Goal: Task Accomplishment & Management: Complete application form

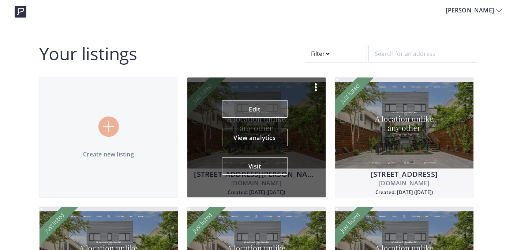
click at [259, 114] on link "Edit" at bounding box center [255, 109] width 66 height 18
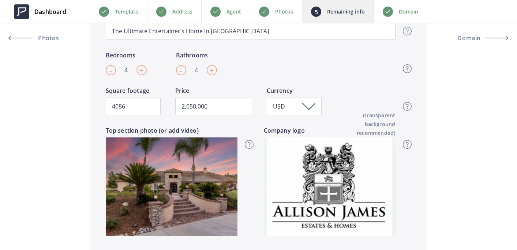
scroll to position [301, 0]
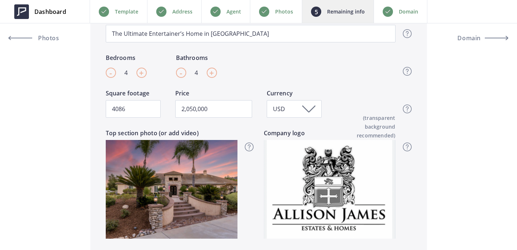
click at [214, 73] on span "+" at bounding box center [211, 72] width 5 height 11
type input "5"
type input "2,050,000"
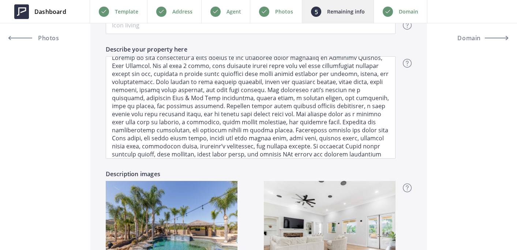
scroll to position [0, 0]
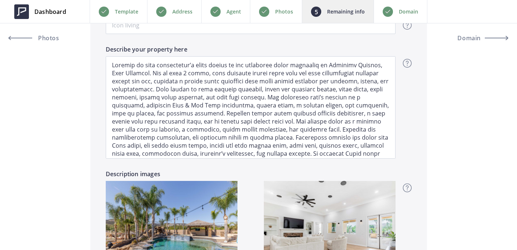
click at [287, 14] on p "Photos" at bounding box center [284, 11] width 18 height 9
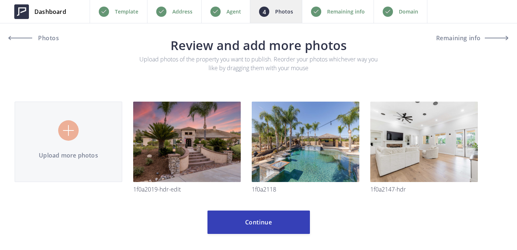
click at [89, 139] on input "file" at bounding box center [258, 138] width 487 height 132
type input "C:\fakepath\1F0A2165-HDR.jpg"
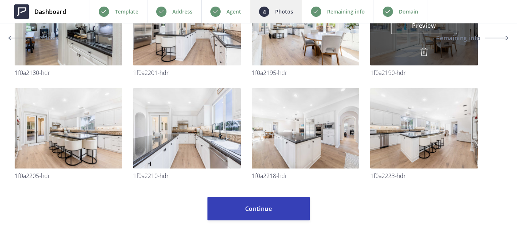
scroll to position [325, 0]
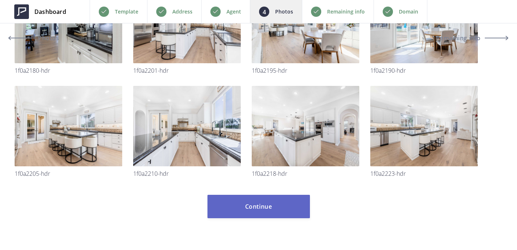
click at [266, 211] on button "Continue" at bounding box center [258, 206] width 102 height 23
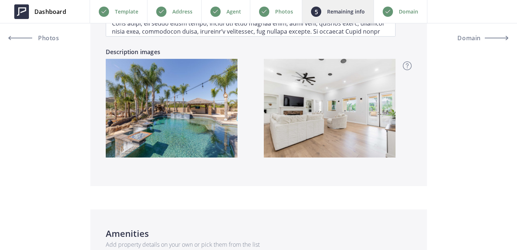
scroll to position [755, 0]
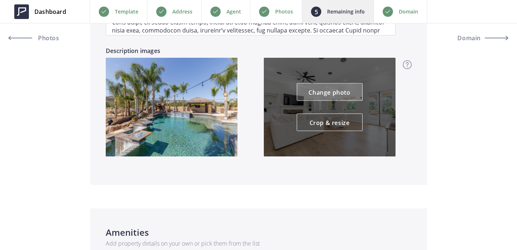
click at [311, 94] on link "Change photo" at bounding box center [329, 92] width 66 height 18
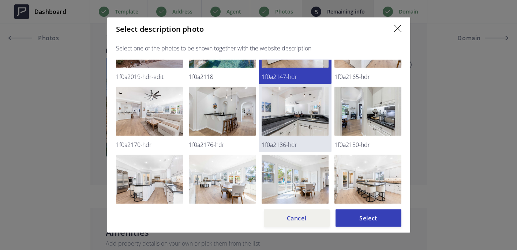
scroll to position [42, 0]
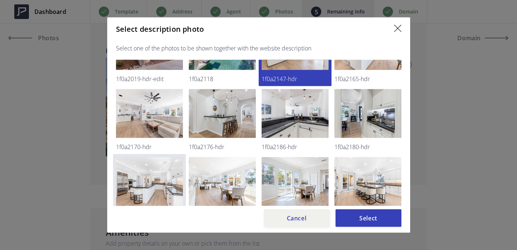
click at [167, 178] on img at bounding box center [149, 181] width 67 height 49
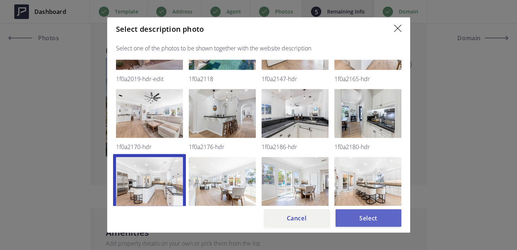
click at [379, 219] on button "Select" at bounding box center [368, 218] width 66 height 18
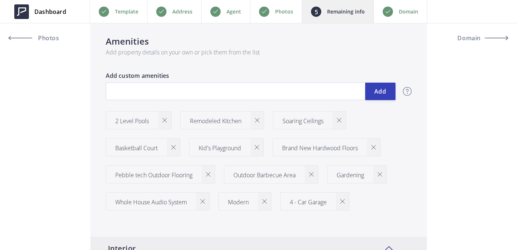
scroll to position [946, 0]
click at [381, 86] on button "Add" at bounding box center [380, 92] width 30 height 18
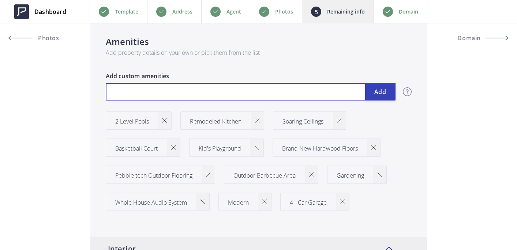
click at [301, 99] on input "text" at bounding box center [251, 92] width 290 height 18
type input "2,050,000"
type input "T"
type input "2,050,000"
type input "Te"
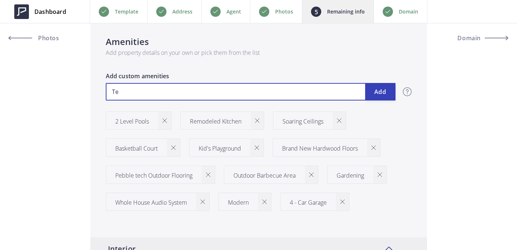
type input "2,050,000"
type input "Tes"
type input "2,050,000"
type input "Tesl"
type input "2,050,000"
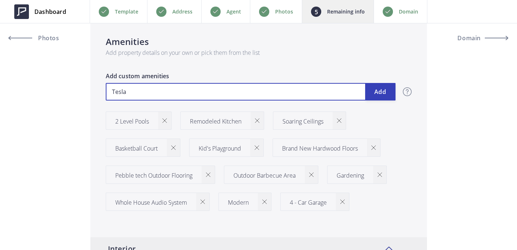
type input "Tesla"
type input "2,050,000"
type input "Tesla C"
type input "2,050,000"
type input "Tesla Cha"
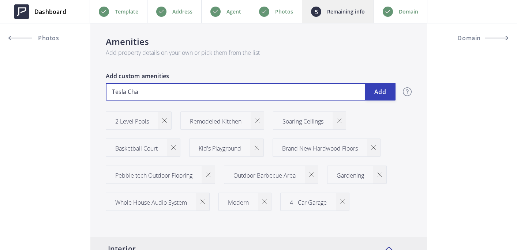
type input "2,050,000"
type input "Tesla Char"
type input "2,050,000"
type input "Tesla Charg"
type input "2,050,000"
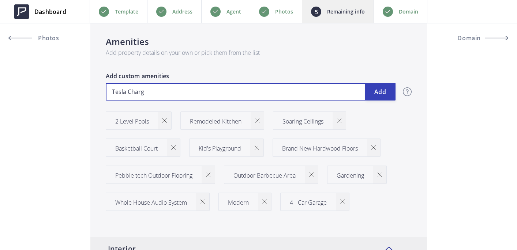
type input "Tesla Charge"
type input "2,050,000"
type input "Tesla Charger"
type input "2,050,000"
type input "Tesla Charge"
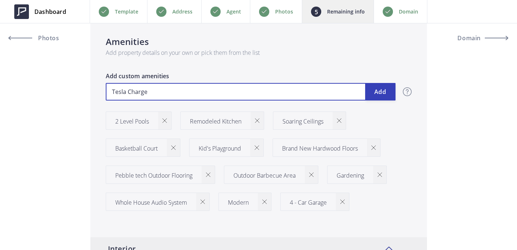
type input "2,050,000"
type input "Tesla Charger"
type input "2,050,000"
type input "Tesla Charger"
type input "2,050,000"
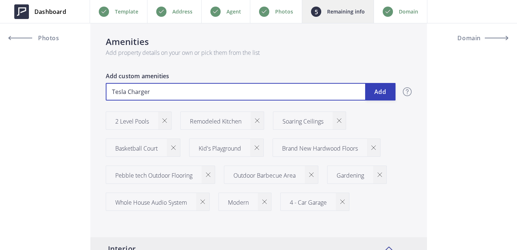
type input "Tesla Charger &"
type input "2,050,000"
type input "Tesla Charger &"
type input "2,050,000"
type input "Tesla Charger & G"
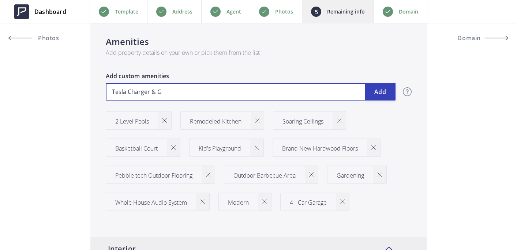
type input "2,050,000"
type input "Tesla Charger & Ga"
type input "2,050,000"
type input "Tesla Charger & Gat"
type input "2,050,000"
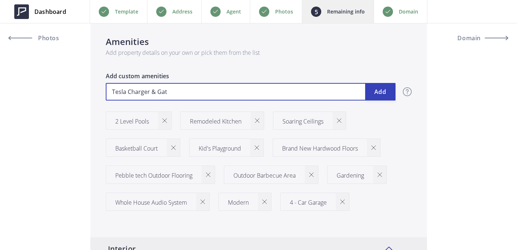
type input "Tesla Charger & Gate"
type input "2,050,000"
type input "Tesla Charger & Gatew"
type input "2,050,000"
type input "Tesla Charger & Gatewa"
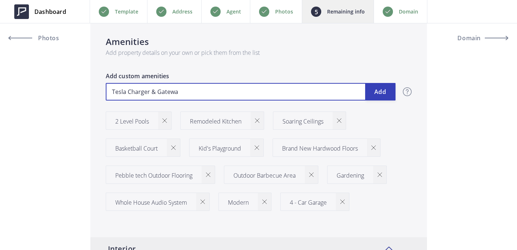
type input "2,050,000"
type input "Tesla Charger & Gateway"
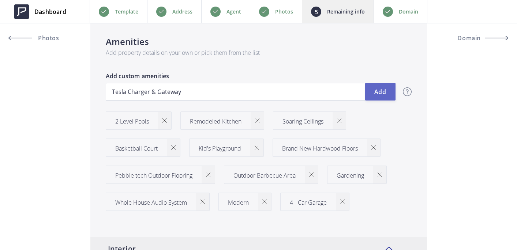
click at [377, 92] on button "Add" at bounding box center [380, 92] width 30 height 18
type input "2,050,000"
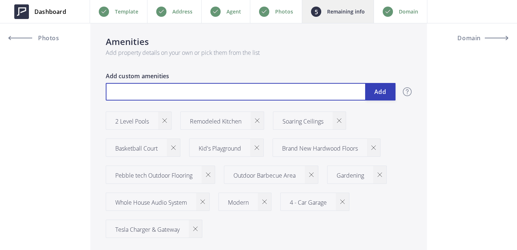
click at [242, 98] on input "text" at bounding box center [251, 92] width 290 height 18
type input "2,050,000"
type input "O"
type input "2,050,000"
type input "Ou"
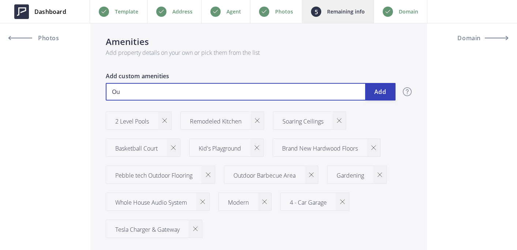
type input "2,050,000"
type input "Out"
type input "2,050,000"
type input "Outd"
type input "2,050,000"
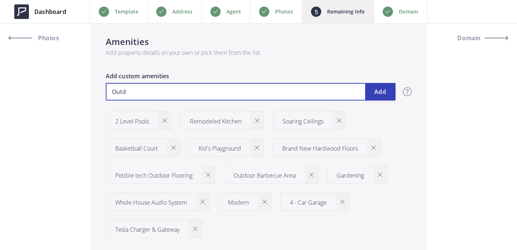
type input "Outdo"
type input "2,050,000"
type input "Outdoo"
type input "2,050,000"
type input "Outdoo"
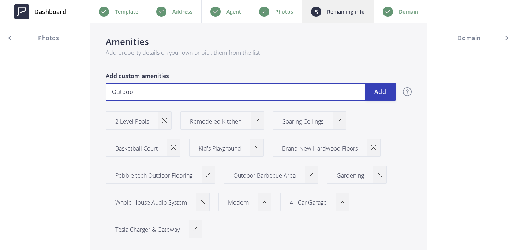
type input "2,050,000"
type input "Outdoo F"
type input "2,050,000"
type input "Outdoo"
type input "2,050,000"
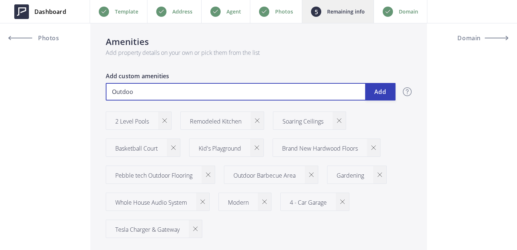
type input "Outdoo"
type input "2,050,000"
type input "Outdoor"
type input "2,050,000"
type input "Outdoor"
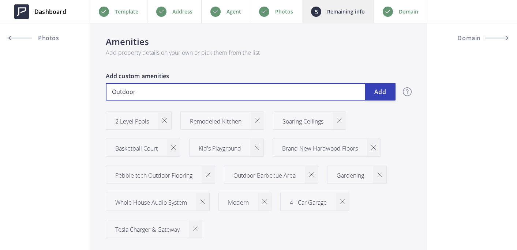
type input "2,050,000"
type input "Outdoor F"
type input "2,050,000"
type input "Outdoor Fi"
type input "2,050,000"
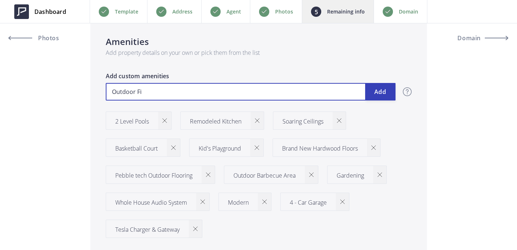
type input "Outdoor Fir"
type input "2,050,000"
type input "Outdoor Fire"
type input "2,050,000"
type input "Outdoor Fire"
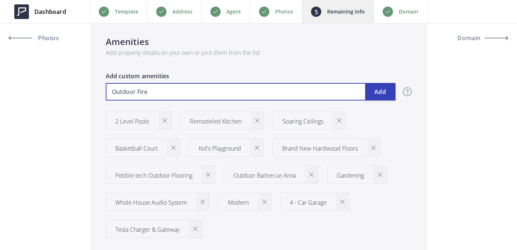
type input "2,050,000"
type input "Outdoor Fire P"
type input "2,050,000"
type input "Outdoor Fire Pi"
type input "2,050,000"
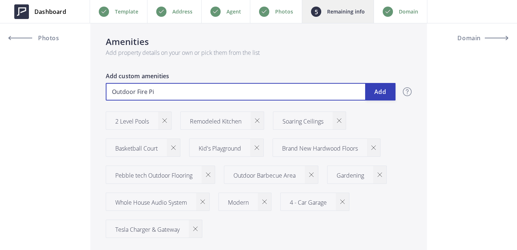
type input "Outdoor Fire Pit"
type input "2,050,000"
type input "Outdoor Fire Pits"
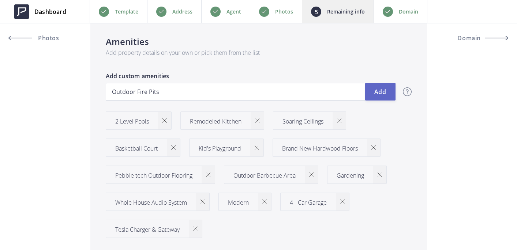
click at [379, 90] on button "Add" at bounding box center [380, 92] width 30 height 18
type input "2,050,000"
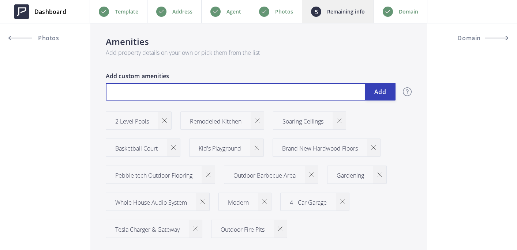
click at [200, 93] on input "text" at bounding box center [251, 92] width 290 height 18
type input "2,050,000"
type input "L"
type input "2,050,000"
type input "Lu"
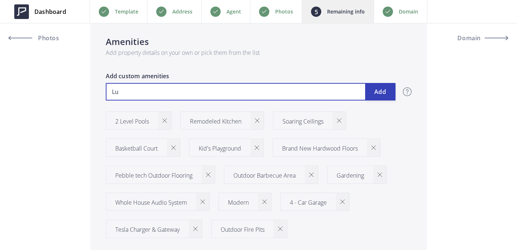
type input "2,050,000"
type input "Lux"
type input "2,050,000"
type input "Luxo"
type input "2,050,000"
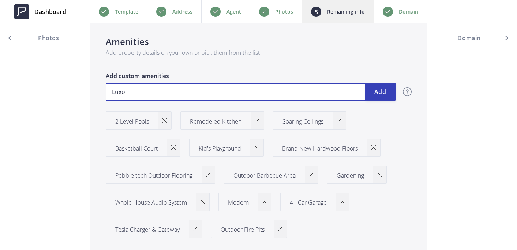
type input "Luxor"
type input "2,050,000"
type input "Luxor"
type input "2,050,000"
type input "Luxor C"
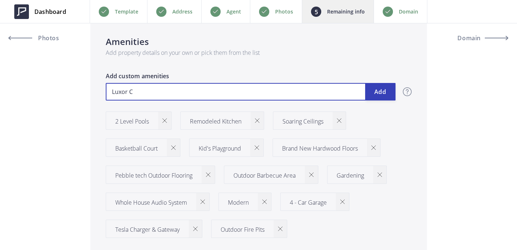
type input "2,050,000"
type input "Luxor Co"
type input "2,050,000"
type input "Luxor Col"
type input "2,050,000"
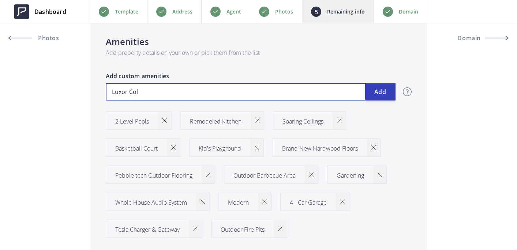
type input "Luxor Coll"
type input "2,050,000"
type input "Luxor Col"
type input "2,050,000"
type input "Luxor Colo"
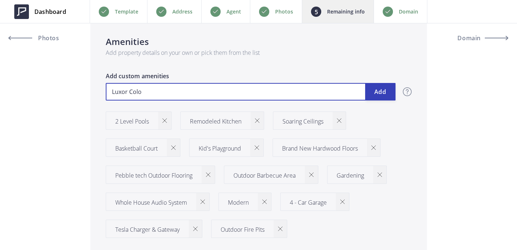
type input "2,050,000"
type input "Luxor Color"
type input "2,050,000"
type input "Luxor Color"
type input "2,050,000"
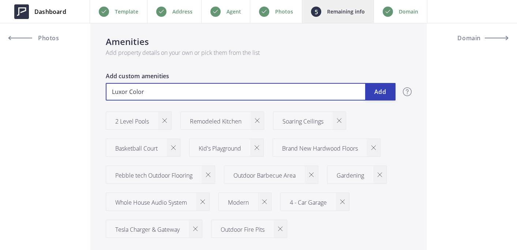
type input "Luxor Color C"
type input "2,050,000"
type input "Luxor Color Ch"
type input "2,050,000"
type input "Luxor Color Cha"
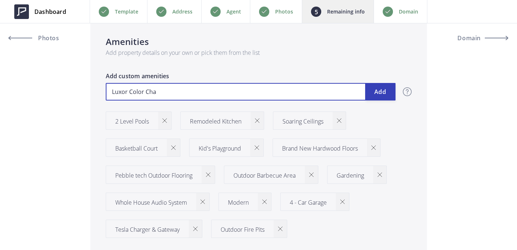
type input "2,050,000"
type input "Luxor Color Chan"
type input "2,050,000"
type input "Luxor Color Chang"
type input "2,050,000"
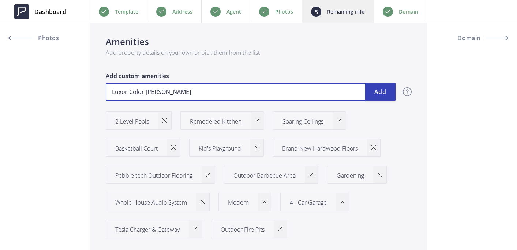
type input "Luxor Color Changi"
type input "2,050,000"
type input "Luxor Color Changing"
type input "2,050,000"
type input "Luxor Color Changing"
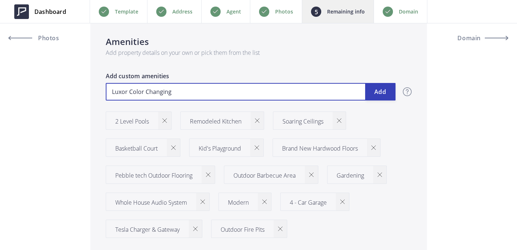
type input "2,050,000"
type input "Luxor Color Changing L"
type input "2,050,000"
type input "Luxor Color Changing LI"
type input "2,050,000"
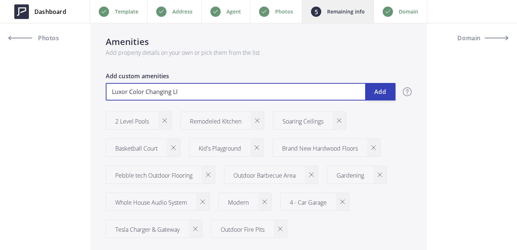
type input "Luxor Color Changing LIg"
type input "2,050,000"
type input "Luxor Color Changing LIgh"
type input "2,050,000"
type input "Luxor Color Changing LIght"
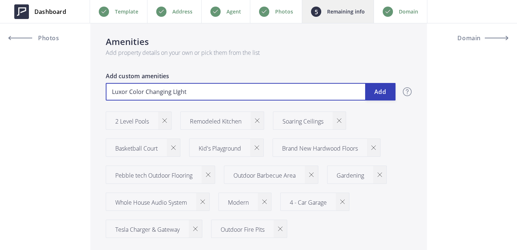
type input "2,050,000"
type input "Luxor Color Changing LIghts"
type input "2,050,000"
type input "Luxor Color Changing LIghts"
type input "2,050,000"
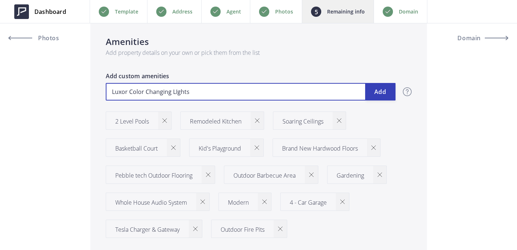
type input "Luxor Color Changing LIght"
type input "2,050,000"
type input "Luxor Color Changing LIgh"
type input "2,050,000"
type input "Luxor Color Changing LIg"
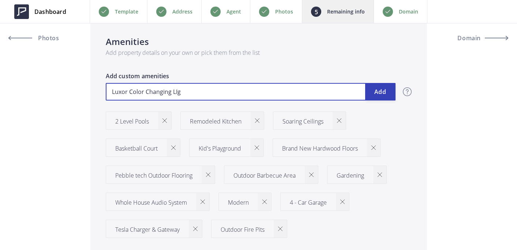
type input "2,050,000"
type input "Luxor Color Changing LI"
type input "2,050,000"
type input "Luxor Color Changing L"
type input "2,050,000"
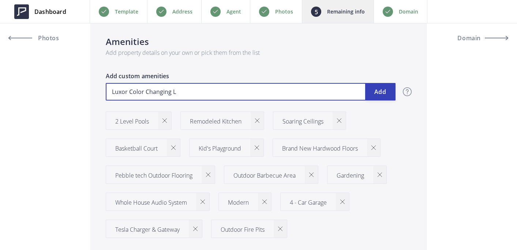
type input "Luxor Color Changing Li"
type input "2,050,000"
type input "Luxor Color Changing Lig"
type input "2,050,000"
type input "Luxor Color Changing Ligh"
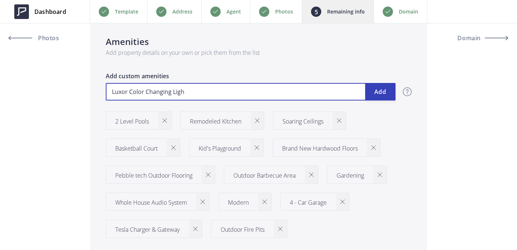
type input "2,050,000"
type input "Luxor Color Changing Light"
type input "2,050,000"
type input "Luxor Color Changing Lights"
type input "2,050,000"
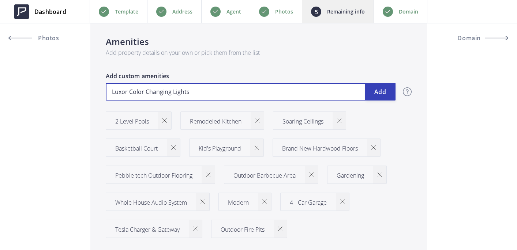
type input "Luxor Color Changing Lights"
type input "2,050,000"
type input "Luxor Color Changing Lights t"
type input "2,050,000"
type input "Luxor Color Changing Lights th"
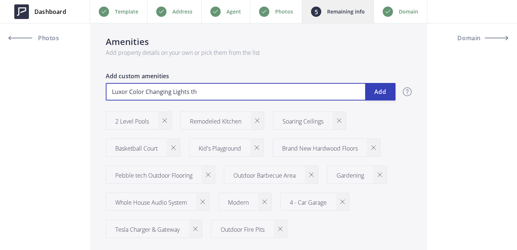
type input "2,050,000"
type input "Luxor Color Changing Lights thr"
type input "2,050,000"
type input "Luxor Color Changing Lights thro"
type input "2,050,000"
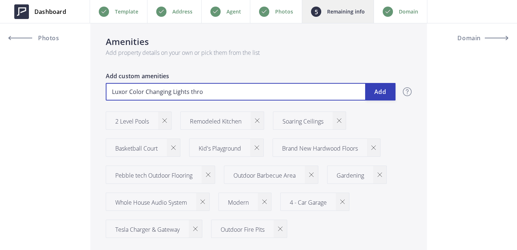
type input "Luxor Color Changing Lights throu"
type input "2,050,000"
type input "Luxor Color Changing Lights throug"
type input "2,050,000"
type input "Luxor Color Changing Lights through"
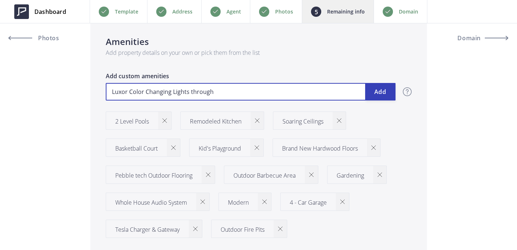
type input "2,050,000"
type input "Luxor Color Changing Lights througho"
type input "2,050,000"
type input "Luxor Color Changing Lights throughout"
type input "2,050,000"
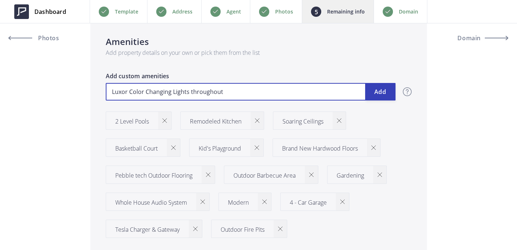
type input "Luxor Color Changing Lights throughout"
type input "2,050,000"
type input "Luxor Color Changing Lights throughout t"
type input "2,050,000"
type input "Luxor Color Changing Lights throughout th"
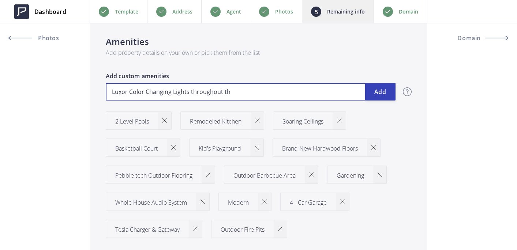
type input "2,050,000"
type input "Luxor Color Changing Lights throughout the"
type input "2,050,000"
type input "Luxor Color Changing Lights throughout the"
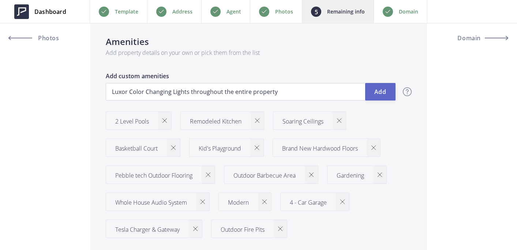
click at [385, 94] on button "Add" at bounding box center [380, 92] width 30 height 18
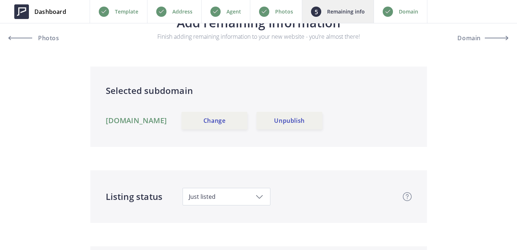
scroll to position [0, 0]
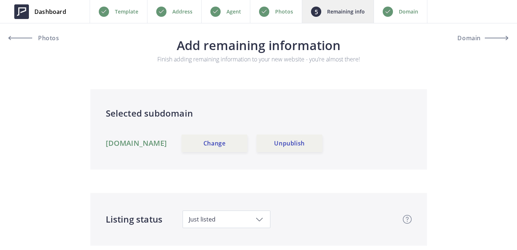
click at [400, 16] on div "Domain" at bounding box center [400, 11] width 54 height 23
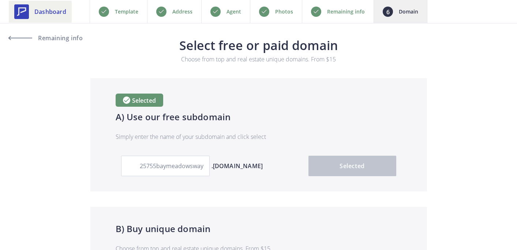
click at [50, 13] on span "Dashboard" at bounding box center [50, 11] width 32 height 9
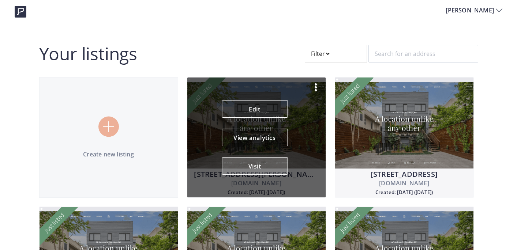
click at [255, 162] on button "Visit" at bounding box center [255, 166] width 66 height 18
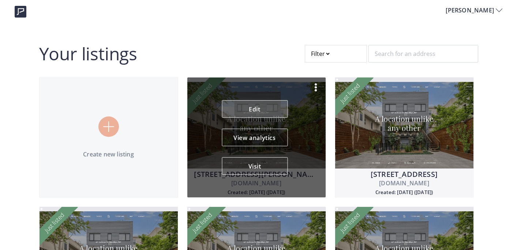
click at [257, 109] on link "Edit" at bounding box center [255, 109] width 66 height 18
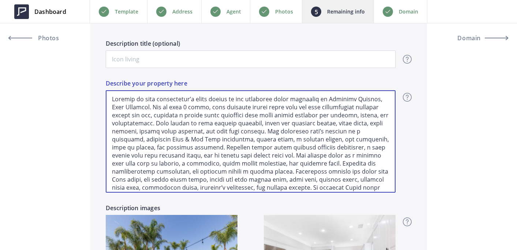
drag, startPoint x: 166, startPoint y: 183, endPoint x: 45, endPoint y: 72, distance: 163.5
paste textarea "Tesla charger and Tesla gateway, water softening system, newer garage doors, co…"
type input "2,050,000"
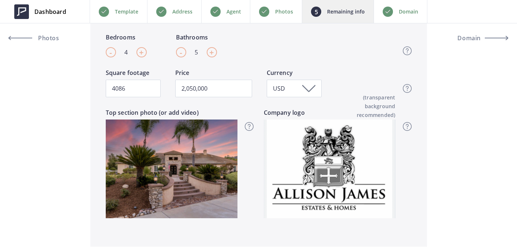
type textarea "Welcome to this entertainer’s dream estate in the exclusive gated community of …"
click at [407, 16] on div "Domain" at bounding box center [400, 11] width 54 height 23
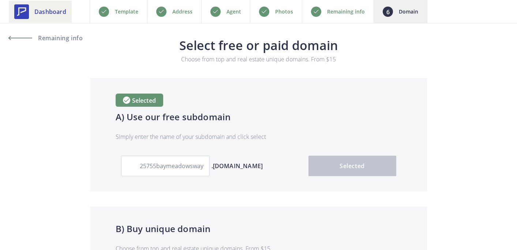
click at [63, 10] on span "Dashboard" at bounding box center [50, 11] width 32 height 9
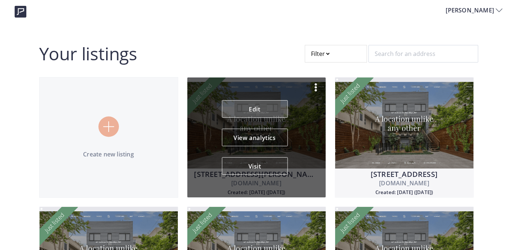
click at [268, 101] on link "Edit" at bounding box center [255, 109] width 66 height 18
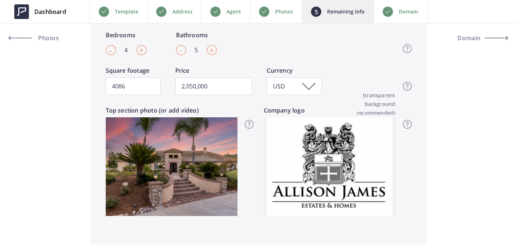
scroll to position [325, 0]
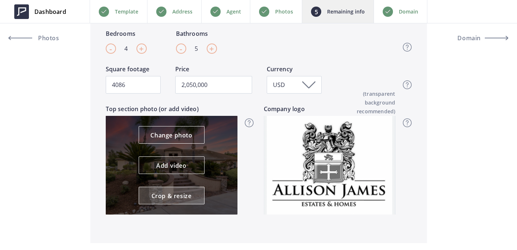
click at [175, 201] on link "Crop & resize" at bounding box center [172, 196] width 66 height 18
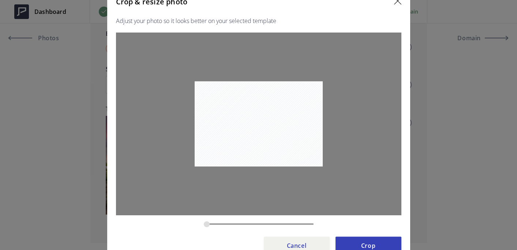
drag, startPoint x: 226, startPoint y: 224, endPoint x: 187, endPoint y: 221, distance: 39.3
type input "0.1823"
click at [204, 221] on input "zoom" at bounding box center [259, 224] width 110 height 7
click at [354, 248] on button "Crop" at bounding box center [368, 246] width 66 height 18
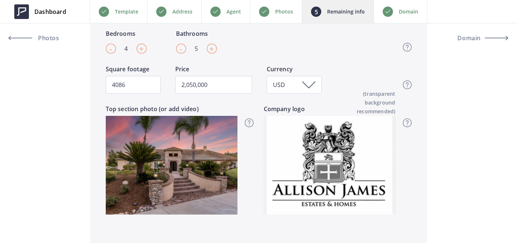
click at [405, 16] on p "Domain" at bounding box center [407, 11] width 19 height 9
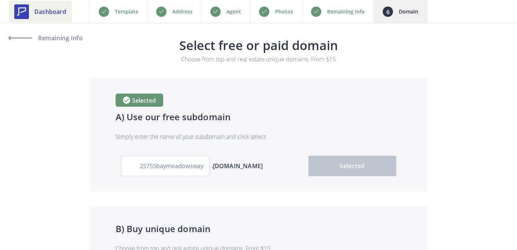
click at [43, 13] on span "Dashboard" at bounding box center [50, 11] width 32 height 9
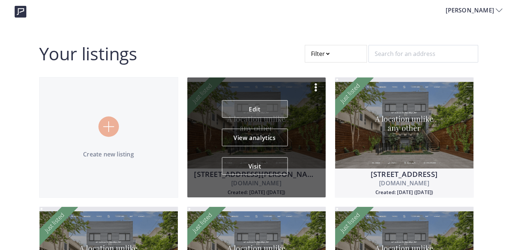
click at [269, 100] on link "Edit" at bounding box center [255, 109] width 66 height 18
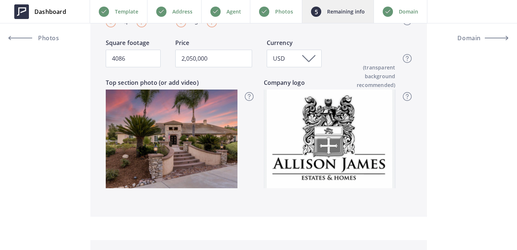
scroll to position [358, 0]
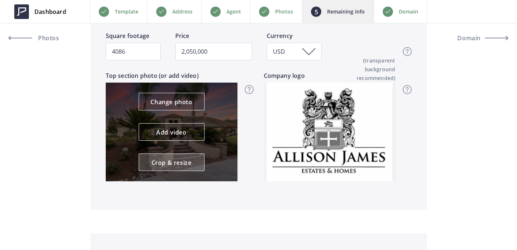
click at [176, 168] on link "Crop & resize" at bounding box center [172, 163] width 66 height 18
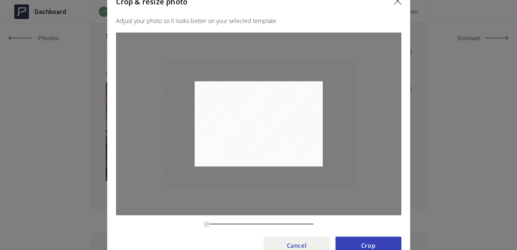
drag, startPoint x: 224, startPoint y: 221, endPoint x: 198, endPoint y: 220, distance: 26.3
type input "0.1823"
click at [204, 221] on input "zoom" at bounding box center [259, 224] width 110 height 7
click at [365, 244] on button "Crop" at bounding box center [368, 246] width 66 height 18
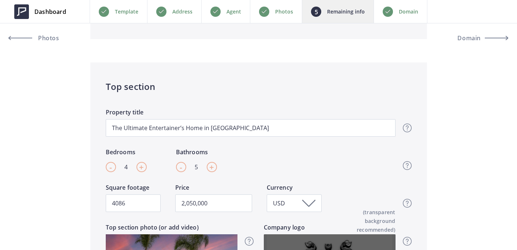
scroll to position [0, 0]
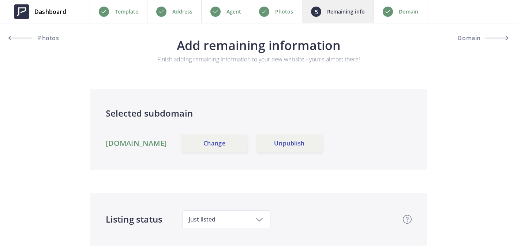
click at [408, 10] on p "Domain" at bounding box center [407, 11] width 19 height 9
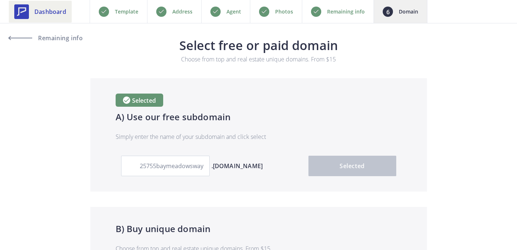
click at [50, 11] on span "Dashboard" at bounding box center [50, 11] width 32 height 9
